Goal: Obtain resource: Download file/media

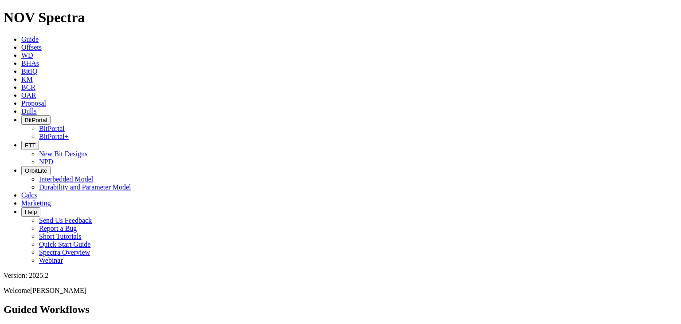
click at [33, 75] on link "KM" at bounding box center [27, 79] width 12 height 8
click at [82, 323] on input "text" at bounding box center [43, 328] width 78 height 9
type input "letterhead"
click at [84, 323] on button "Search" at bounding box center [97, 328] width 26 height 9
